Goal: Check status: Check status

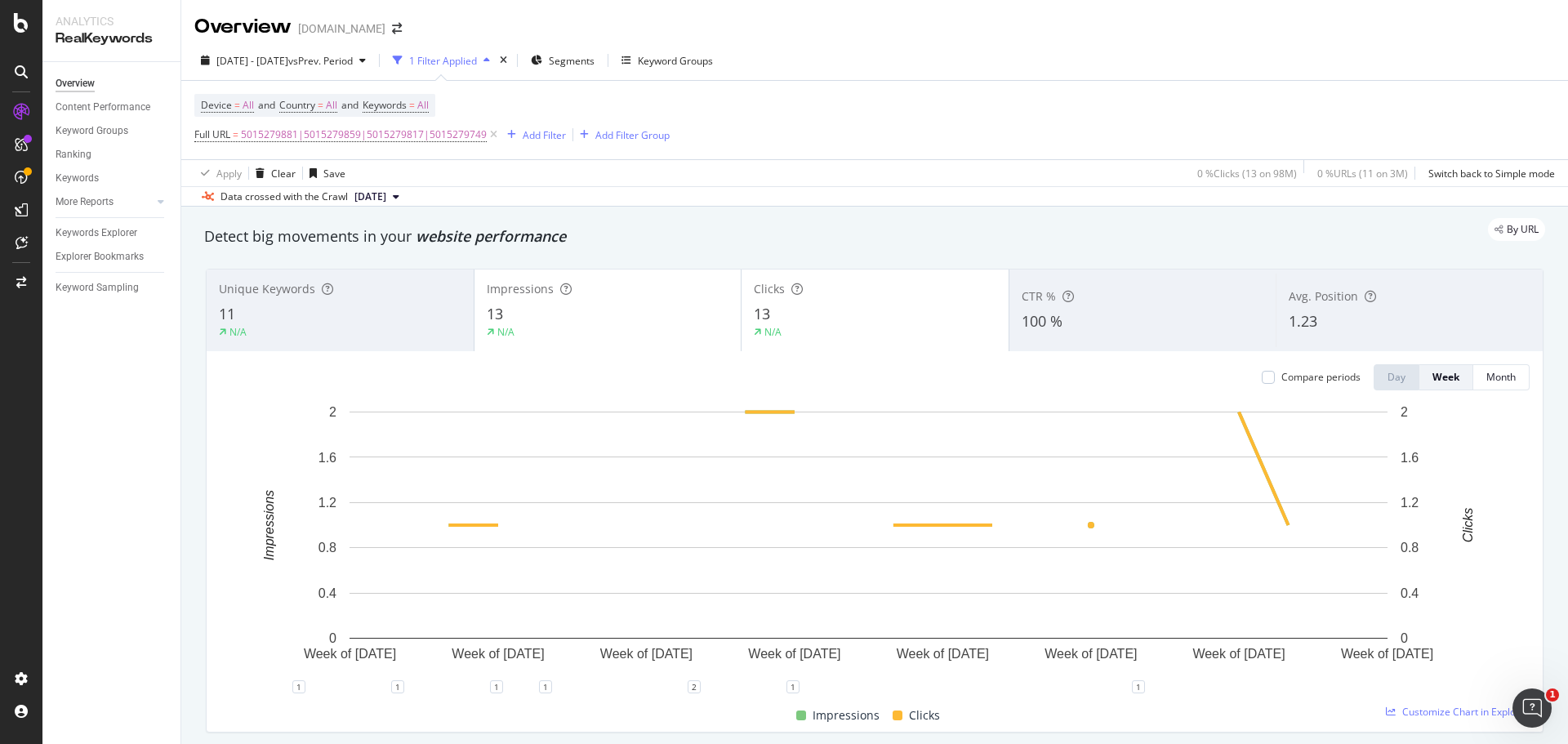
click at [116, 600] on div "Overview Content Performance Keyword Groups Ranking Keywords More Reports Count…" at bounding box center [111, 402] width 138 height 681
drag, startPoint x: 156, startPoint y: 462, endPoint x: 167, endPoint y: 451, distance: 15.6
click at [158, 463] on div "Overview Content Performance Keyword Groups Ranking Keywords More Reports Count…" at bounding box center [111, 402] width 138 height 681
click at [1439, 45] on div "[DATE] - [DATE] vs Prev. Period 1 Filter Applied Segments Keyword Groups Device…" at bounding box center [874, 123] width 1386 height 165
click at [1506, 234] on span "By URL" at bounding box center [1522, 229] width 32 height 10
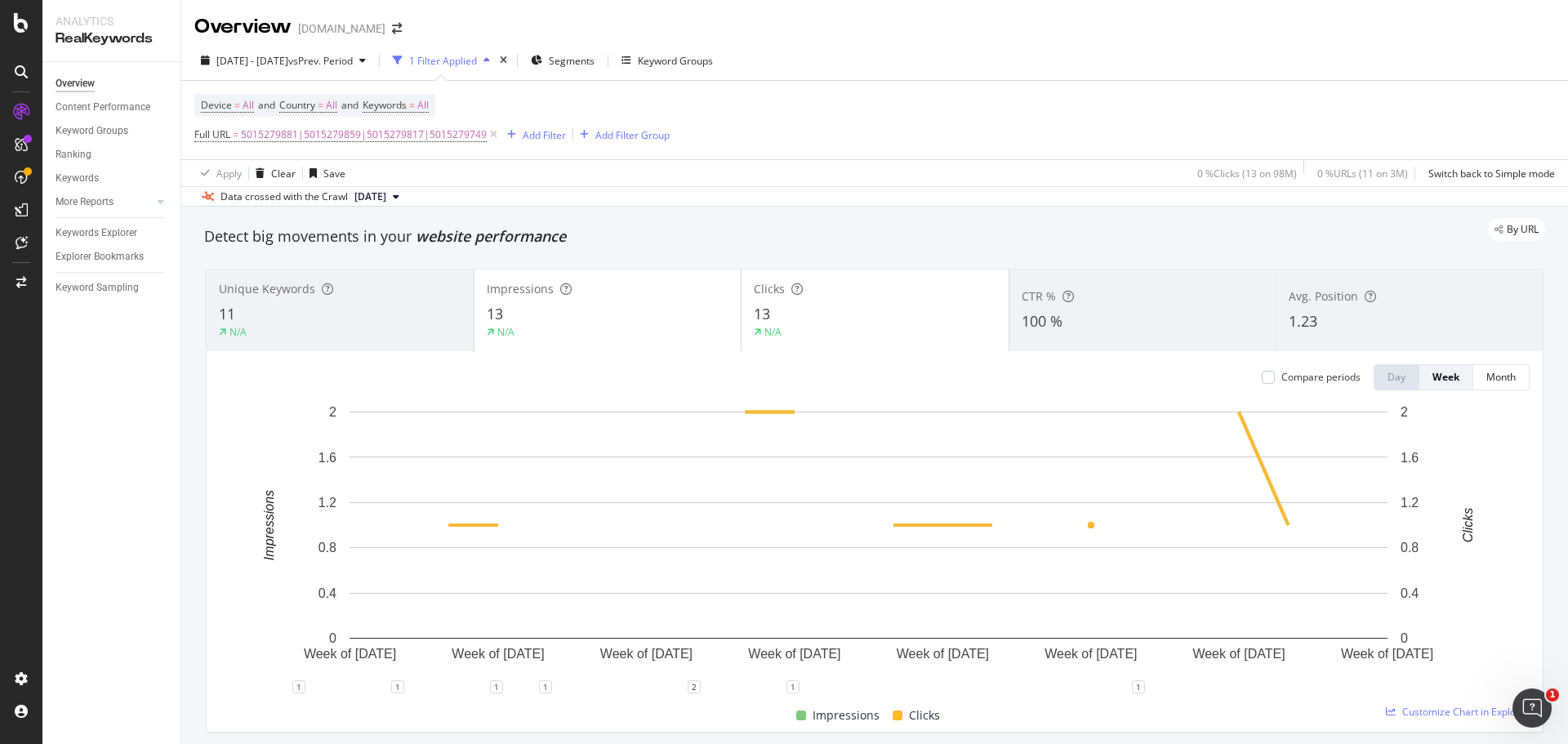
click at [1410, 44] on div "[DATE] - [DATE] vs Prev. Period 1 Filter Applied Segments Keyword Groups Device…" at bounding box center [874, 123] width 1386 height 165
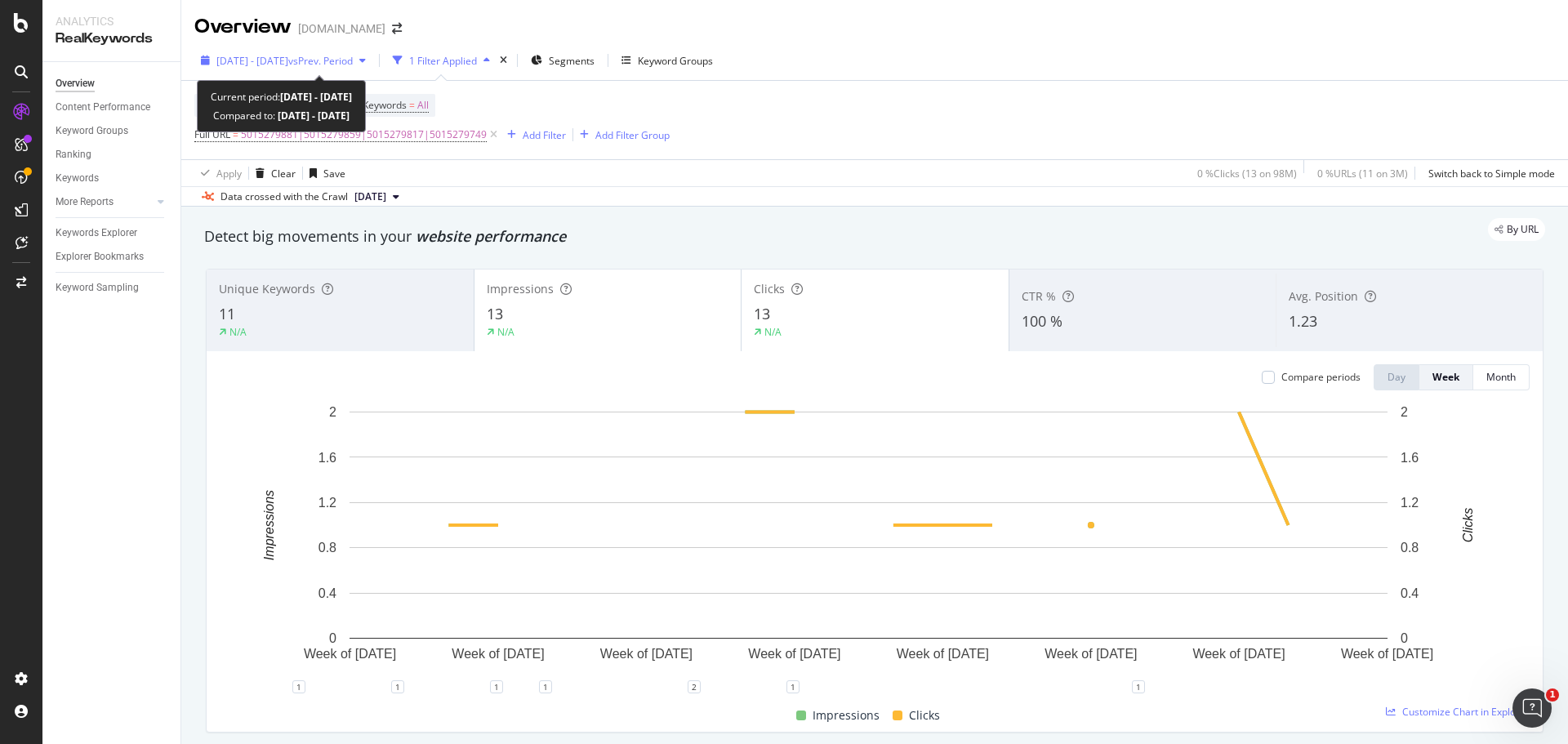
click at [352, 65] on span "vs Prev. Period" at bounding box center [320, 61] width 65 height 14
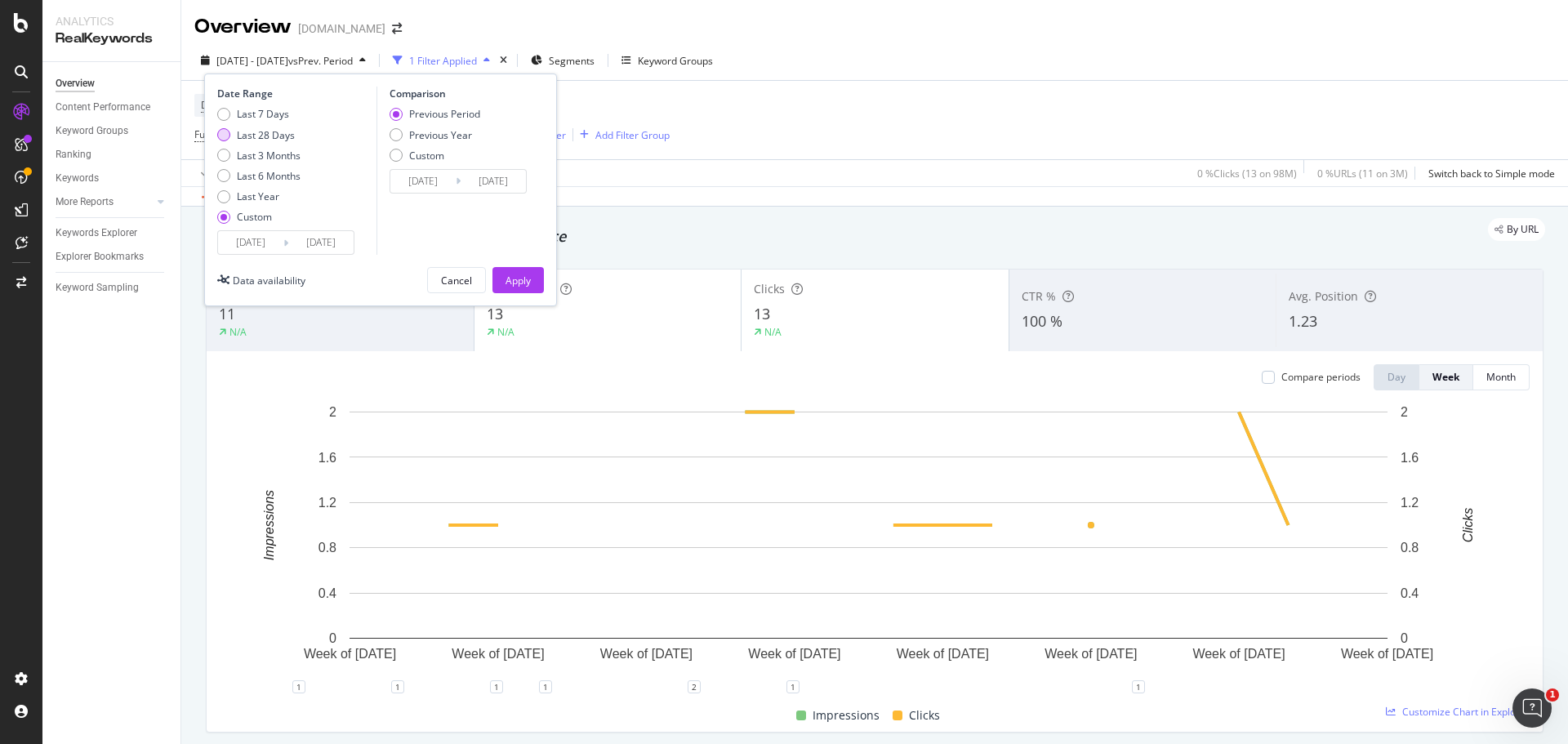
click at [268, 138] on div "Last 28 Days" at bounding box center [266, 134] width 58 height 14
type input "[DATE]"
